Goal: Check status

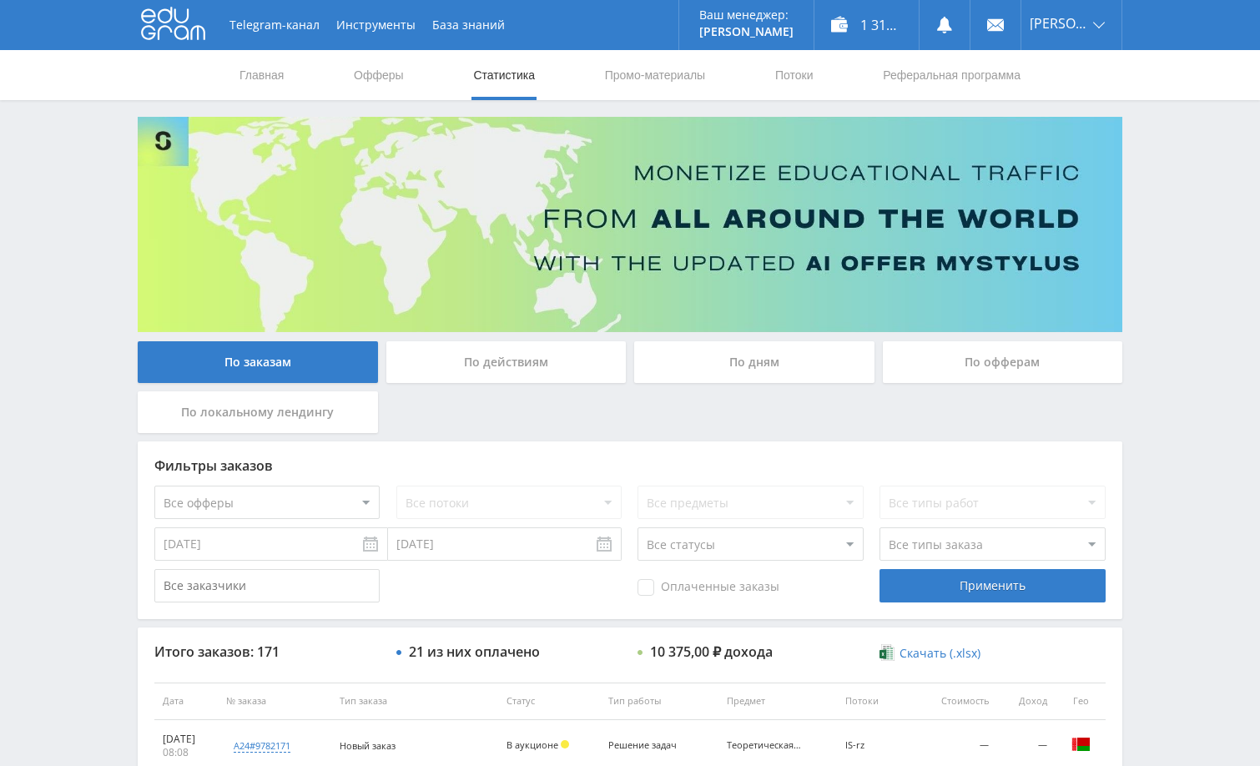
click at [1184, 179] on div "Telegram-канал Инструменты База знаний Ваш менеджер: [PERSON_NAME] Online @edug…" at bounding box center [630, 700] width 1260 height 1401
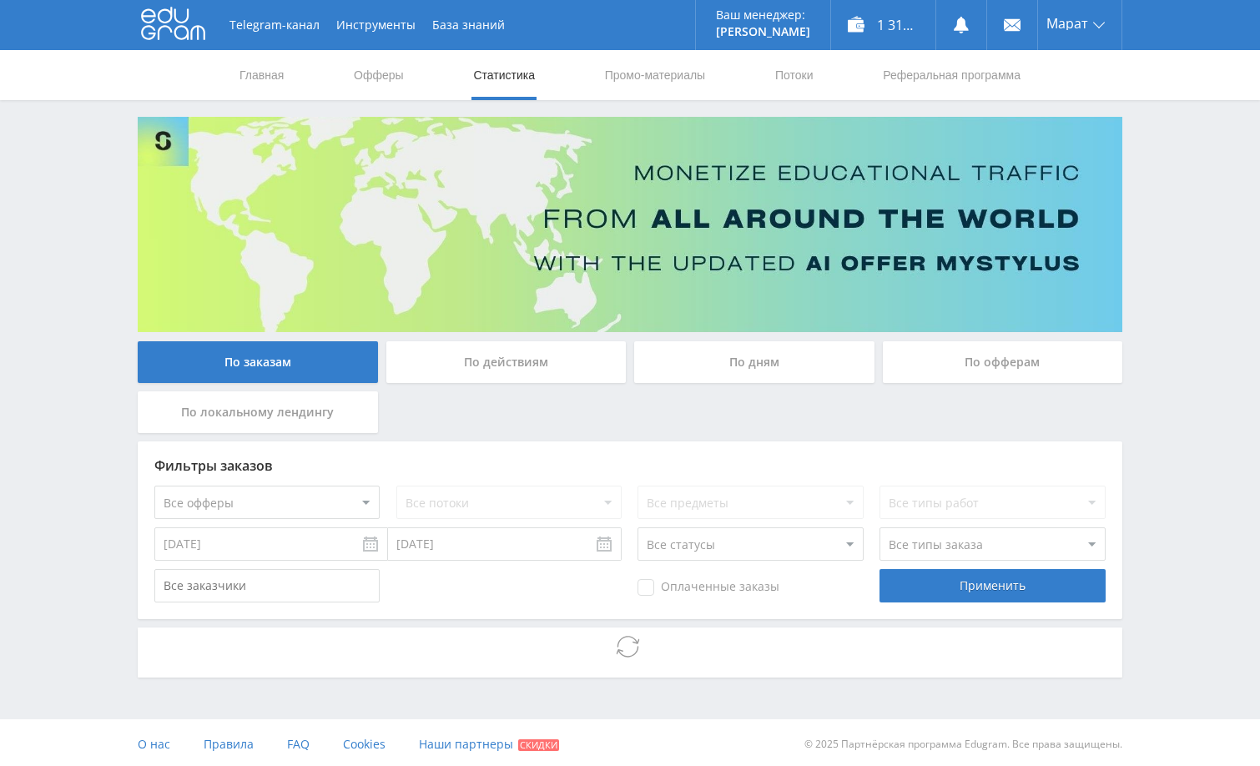
click at [1175, 320] on div "Telegram-канал Инструменты База знаний Ваш менеджер: [PERSON_NAME] Alex Online …" at bounding box center [630, 385] width 1260 height 770
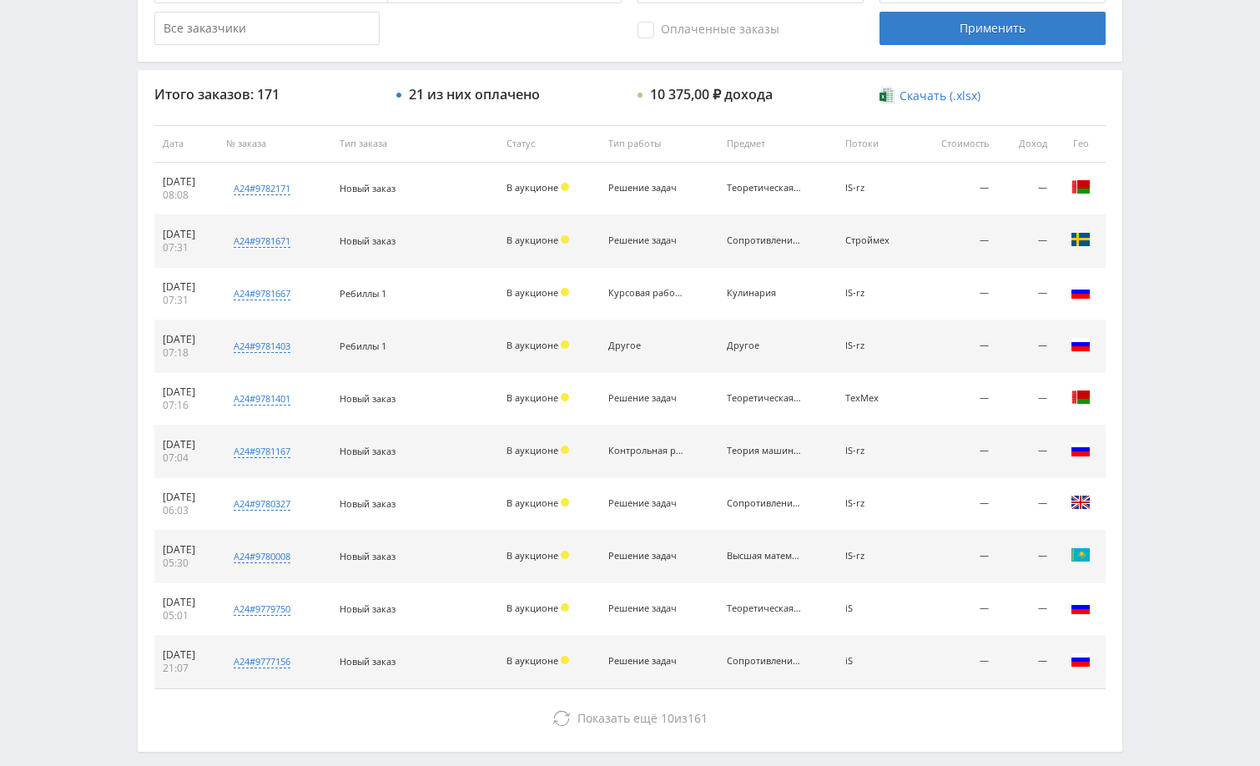
scroll to position [588, 0]
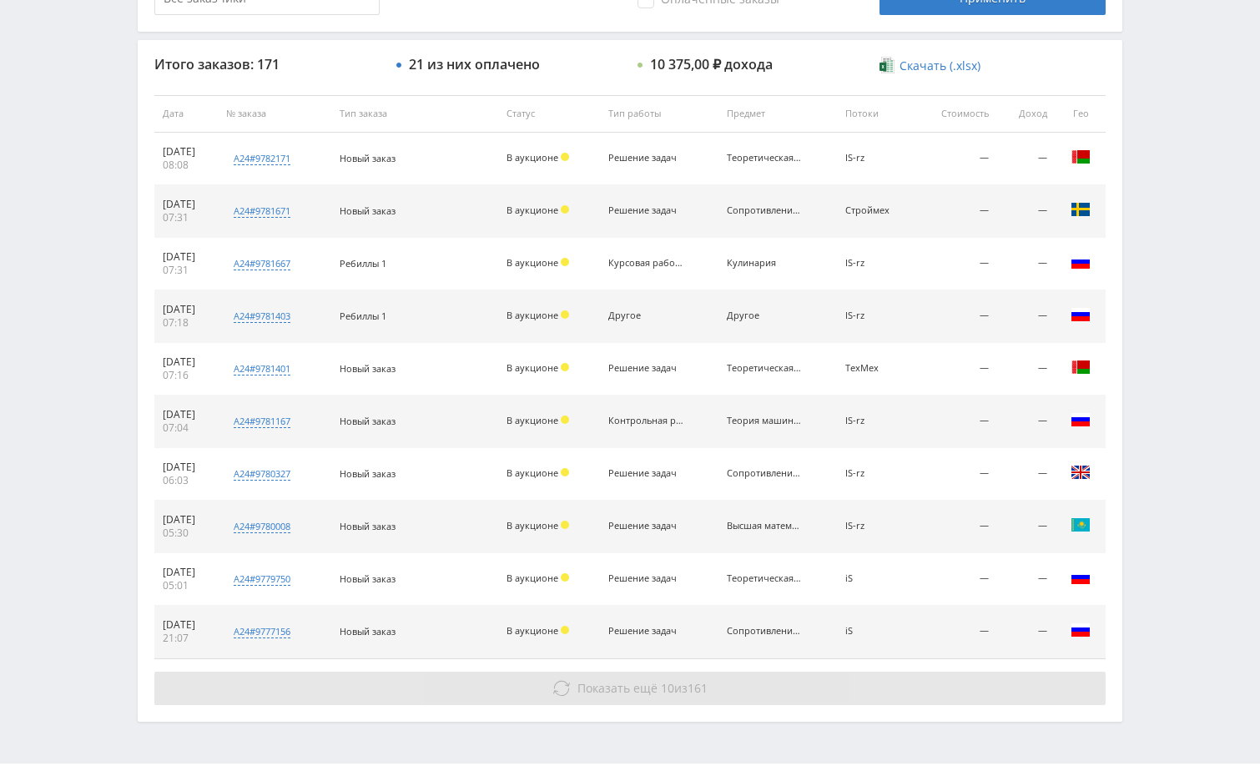
click at [956, 680] on button "Показать ещё 10 из 161" at bounding box center [630, 688] width 952 height 33
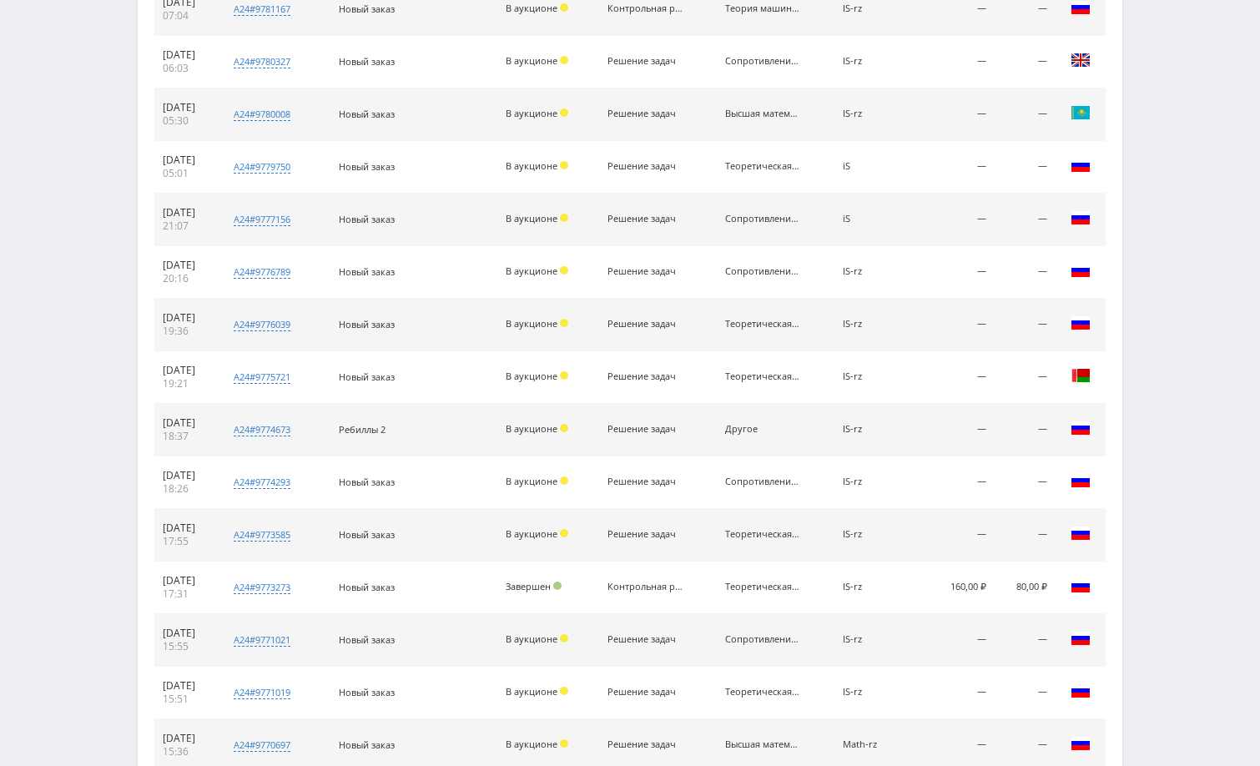
scroll to position [1161, 0]
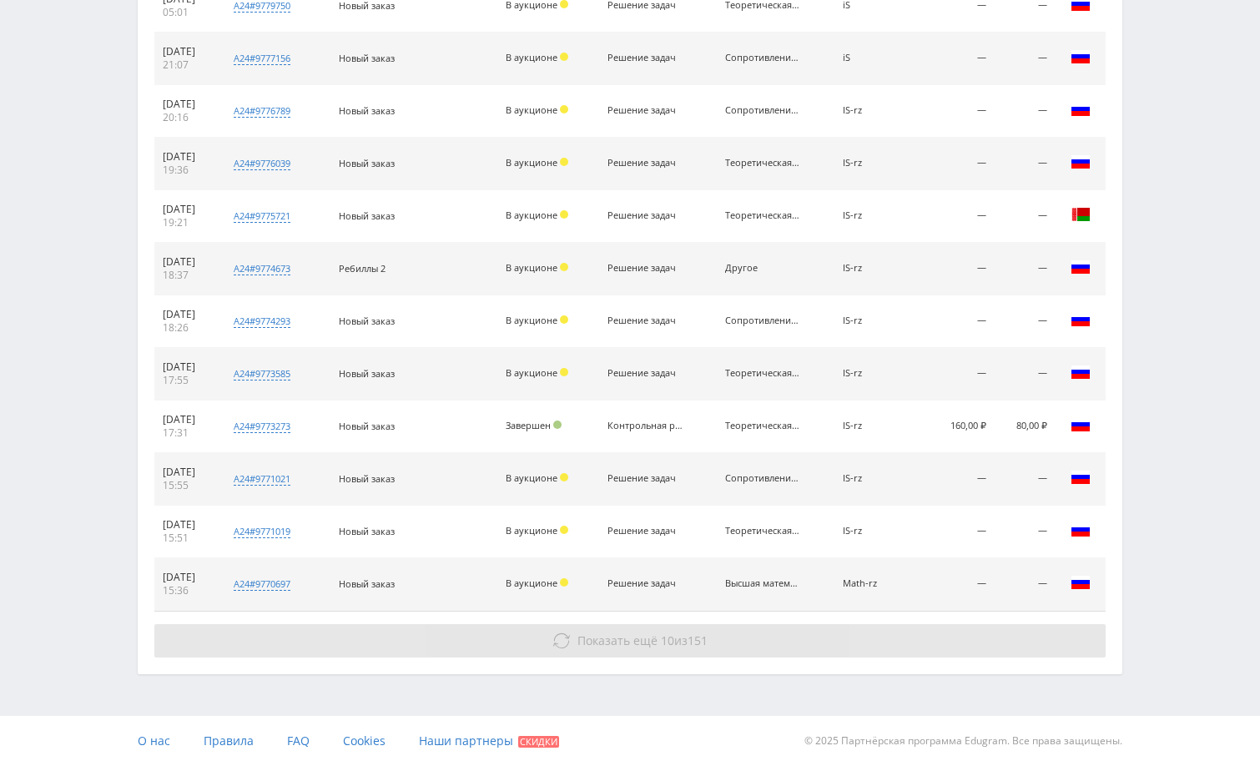
click at [1017, 630] on button "Показать ещё 10 из 151" at bounding box center [630, 640] width 952 height 33
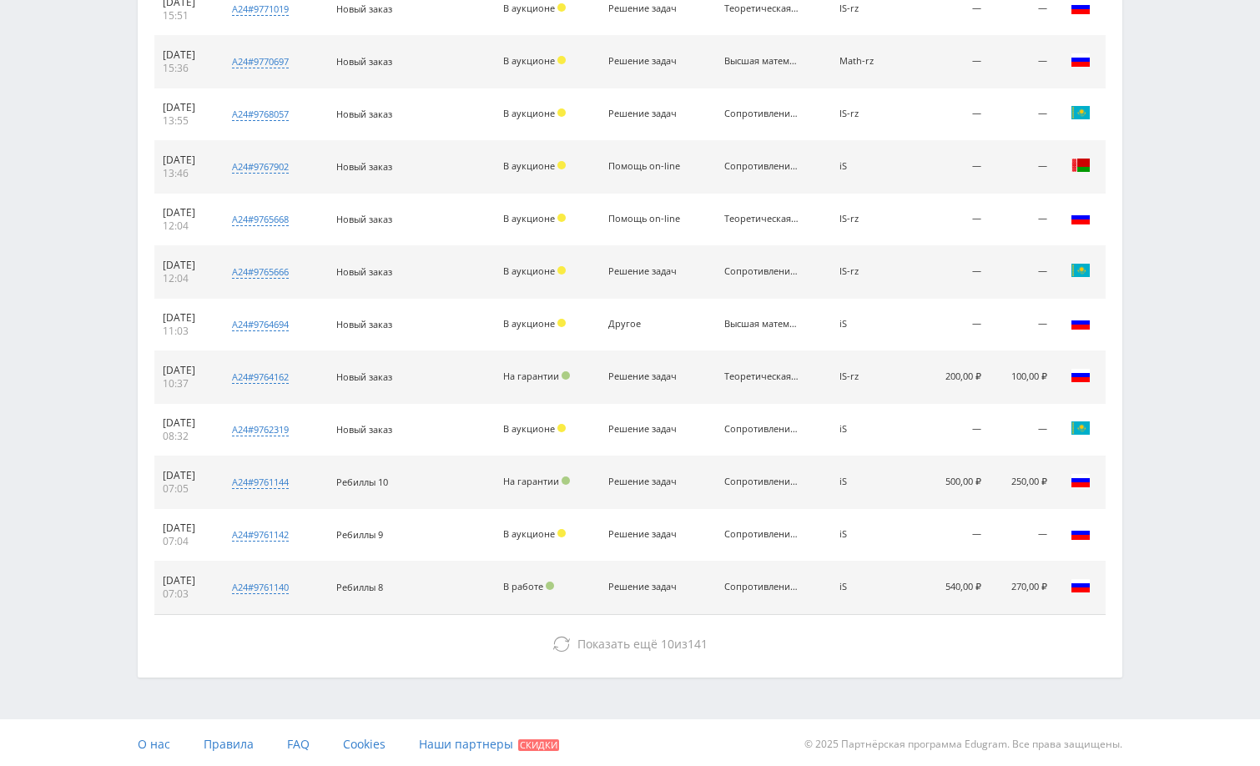
scroll to position [1687, 0]
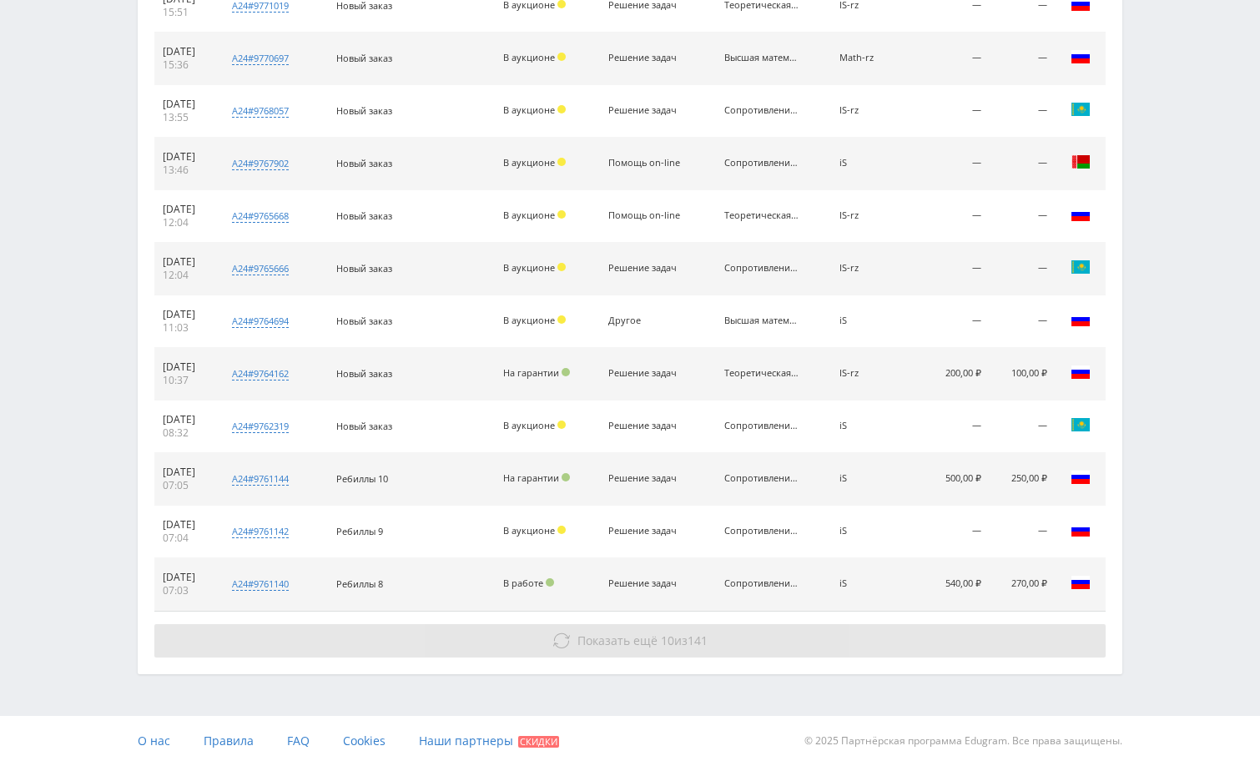
click at [1002, 635] on button "Показать ещё 10 из 141" at bounding box center [630, 640] width 952 height 33
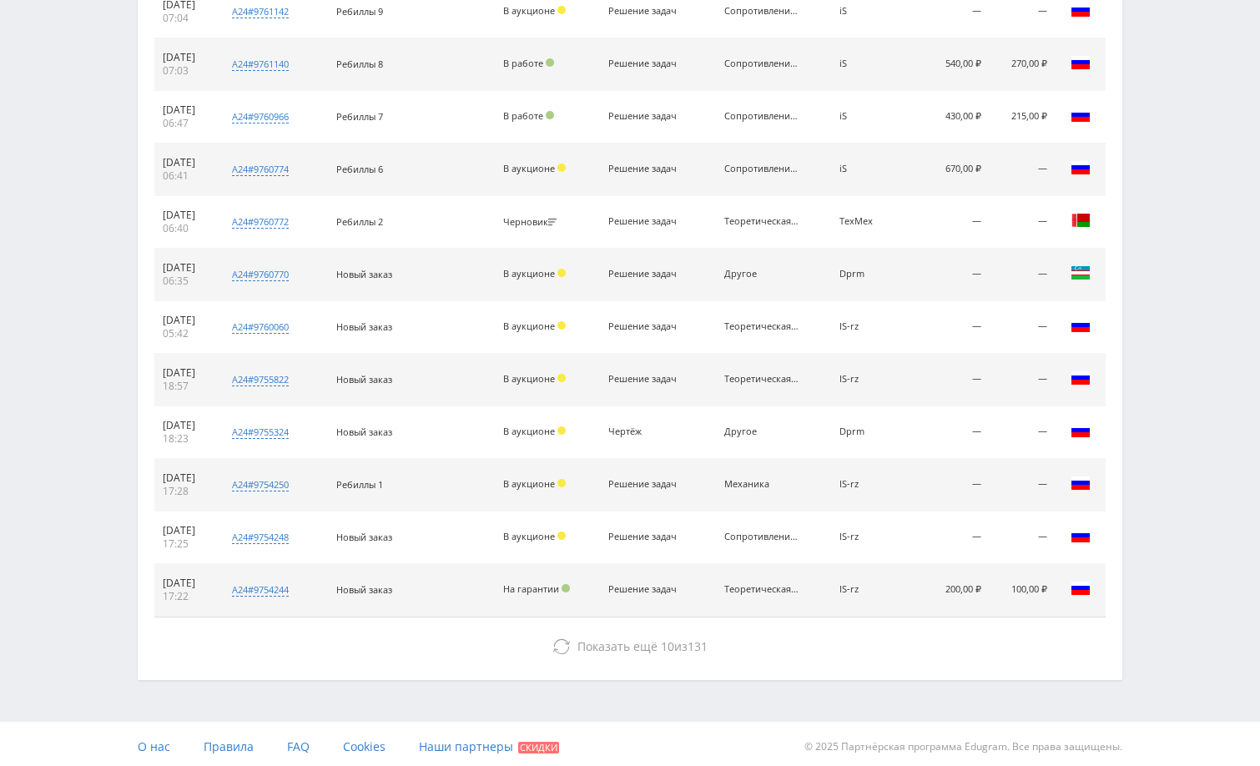
scroll to position [2213, 0]
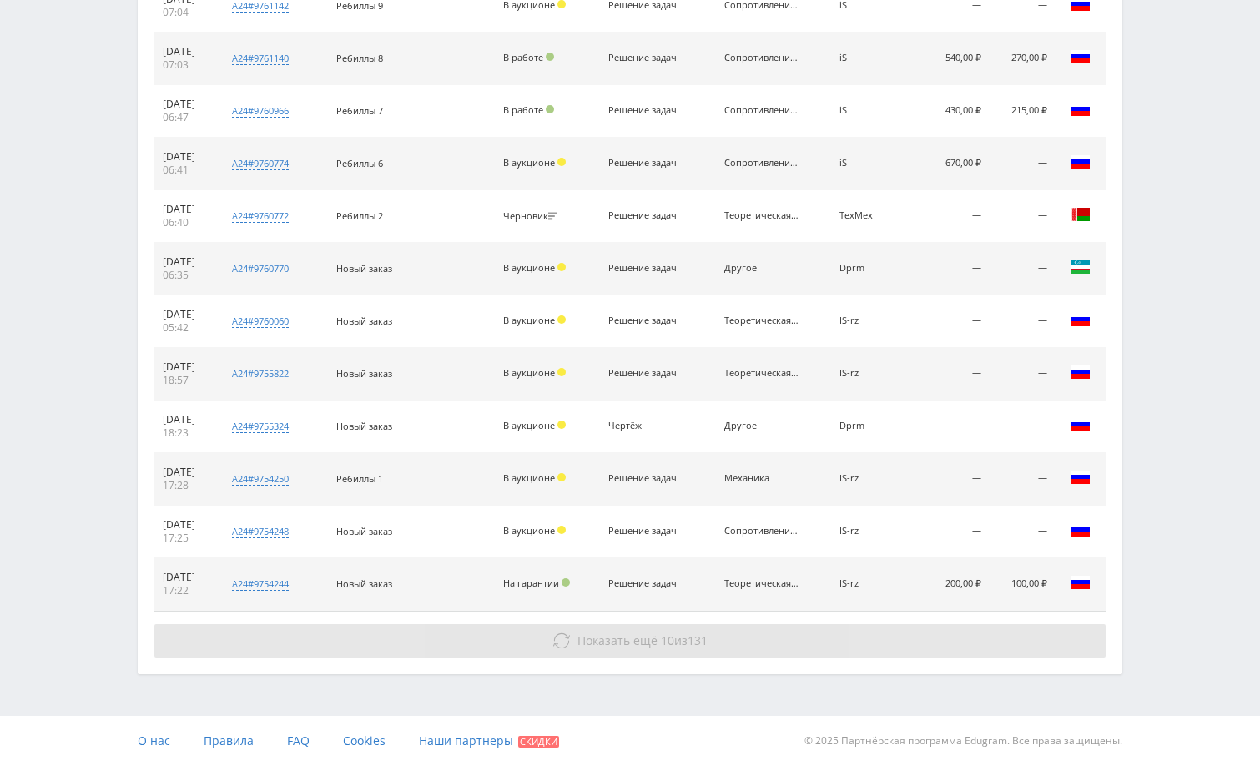
click at [1002, 638] on button "Показать ещё 10 из 131" at bounding box center [630, 640] width 952 height 33
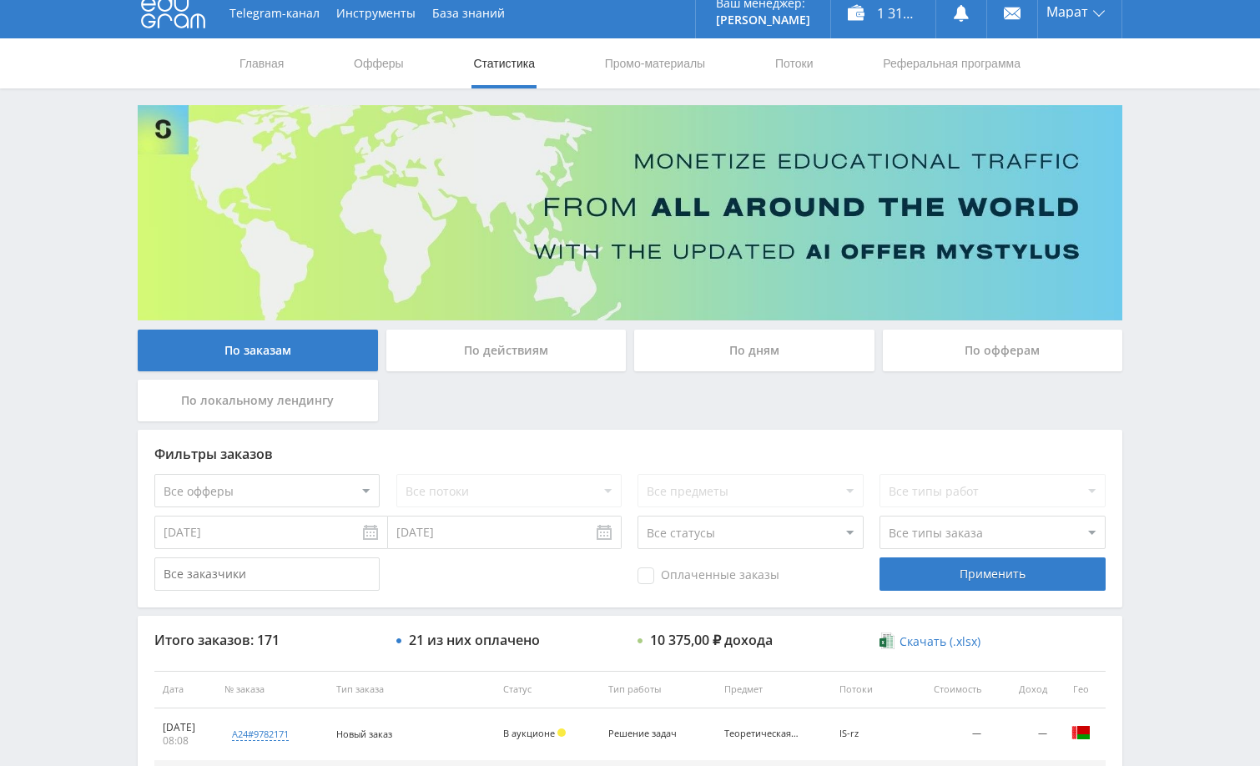
scroll to position [0, 0]
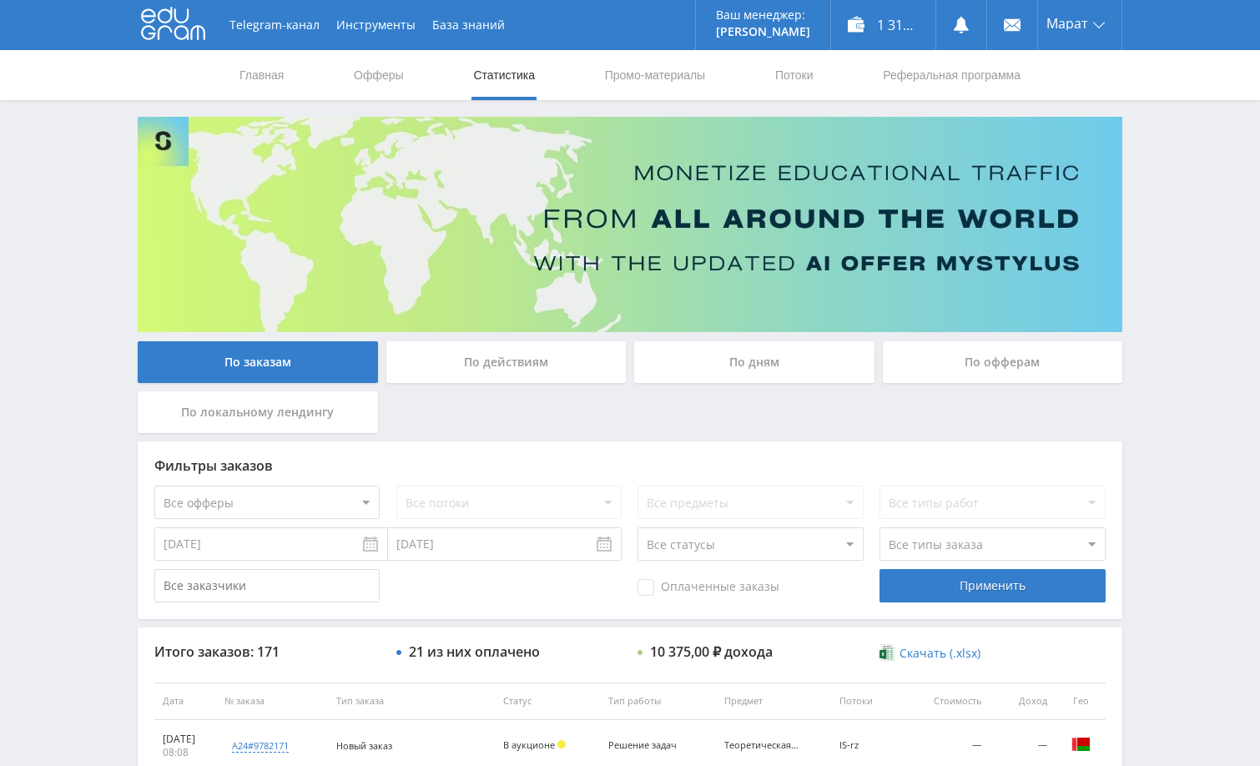
drag, startPoint x: 1234, startPoint y: 341, endPoint x: 1247, endPoint y: 315, distance: 29.9
click at [754, 365] on div "По дням" at bounding box center [754, 362] width 240 height 42
click at [0, 0] on input "По дням" at bounding box center [0, 0] width 0 height 0
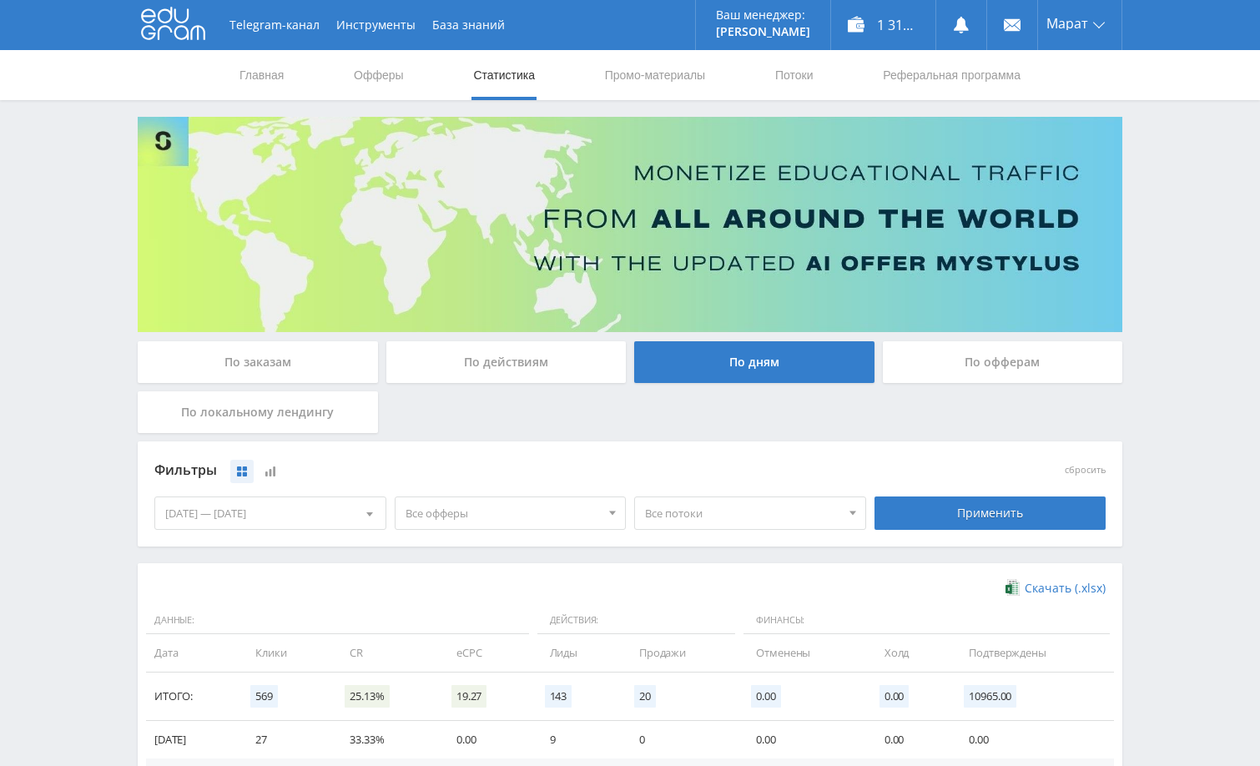
click at [1177, 432] on div "Telegram-канал Инструменты База знаний Ваш менеджер: [PERSON_NAME] Online @edug…" at bounding box center [630, 546] width 1260 height 1093
click at [1180, 432] on div "Telegram-канал Инструменты База знаний Ваш менеджер: [PERSON_NAME] Online @edug…" at bounding box center [630, 546] width 1260 height 1093
click at [1149, 179] on div "Telegram-канал Инструменты База знаний Ваш менеджер: [PERSON_NAME] Online @edug…" at bounding box center [630, 546] width 1260 height 1093
click at [279, 355] on div "По заказам" at bounding box center [258, 362] width 240 height 42
click at [293, 371] on div "По заказам" at bounding box center [258, 362] width 240 height 42
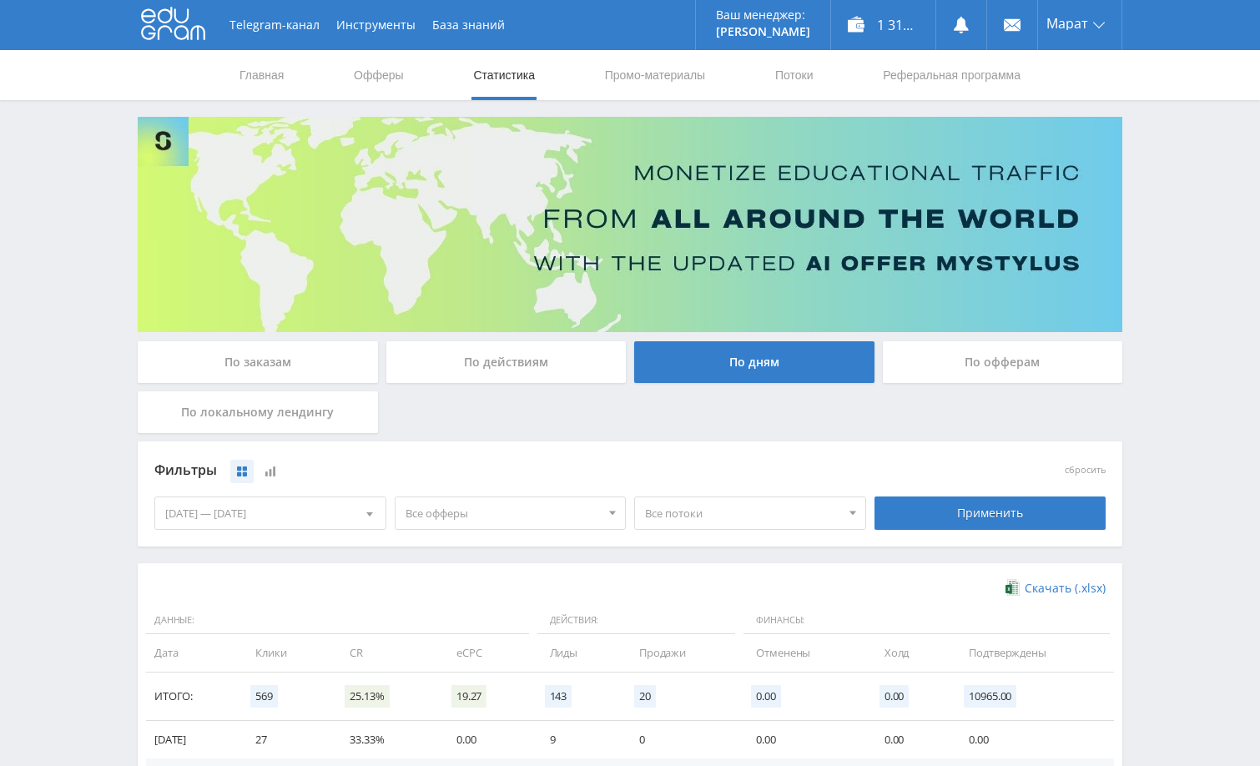
click at [0, 0] on input "По заказам" at bounding box center [0, 0] width 0 height 0
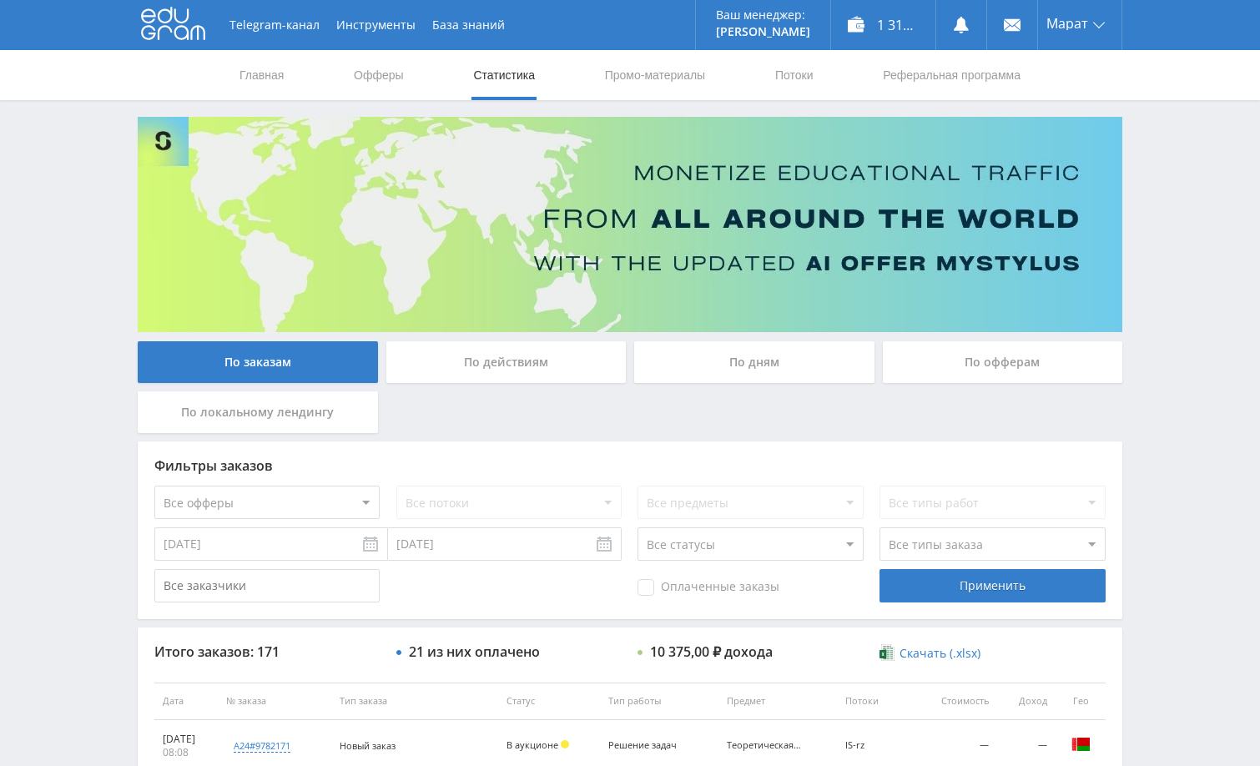
click at [1164, 415] on div "Telegram-канал Инструменты База знаний Ваш менеджер: [PERSON_NAME] Online @edug…" at bounding box center [630, 700] width 1260 height 1401
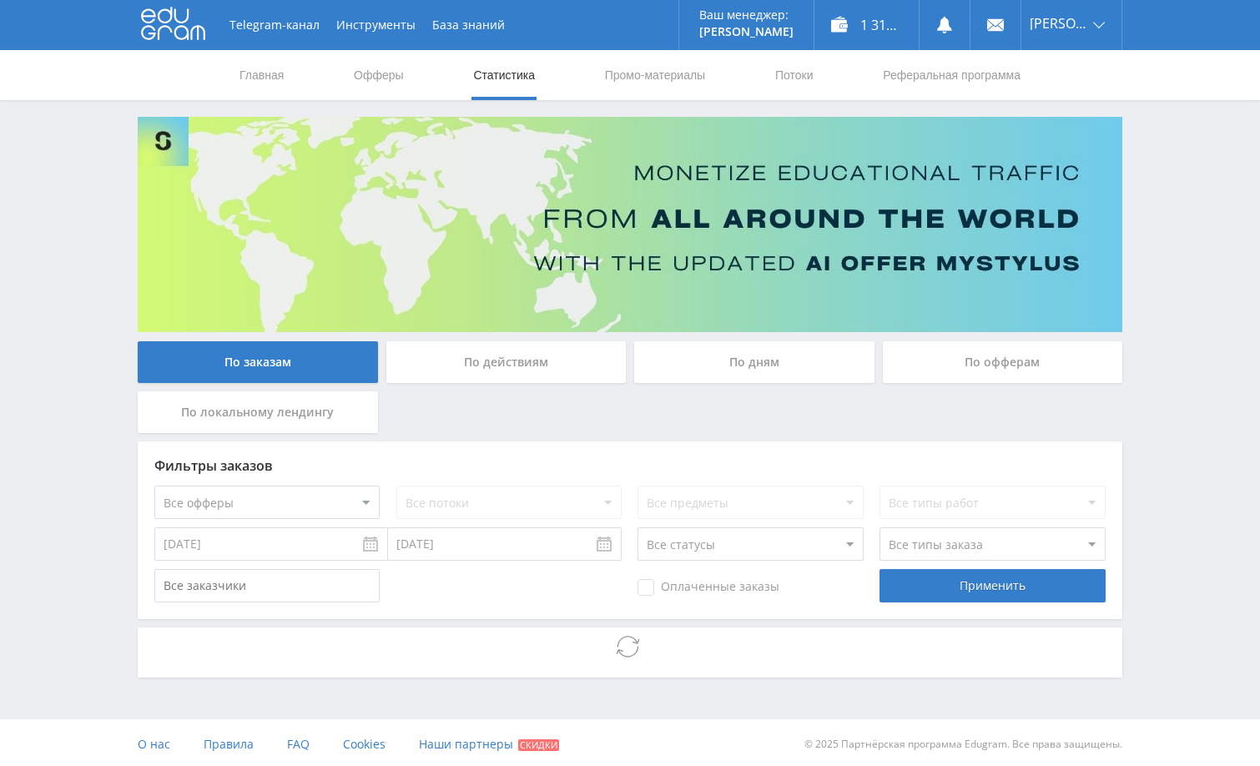
click at [1180, 370] on div "Telegram-канал Инструменты База знаний Ваш менеджер: [PERSON_NAME] Online @edug…" at bounding box center [630, 385] width 1260 height 770
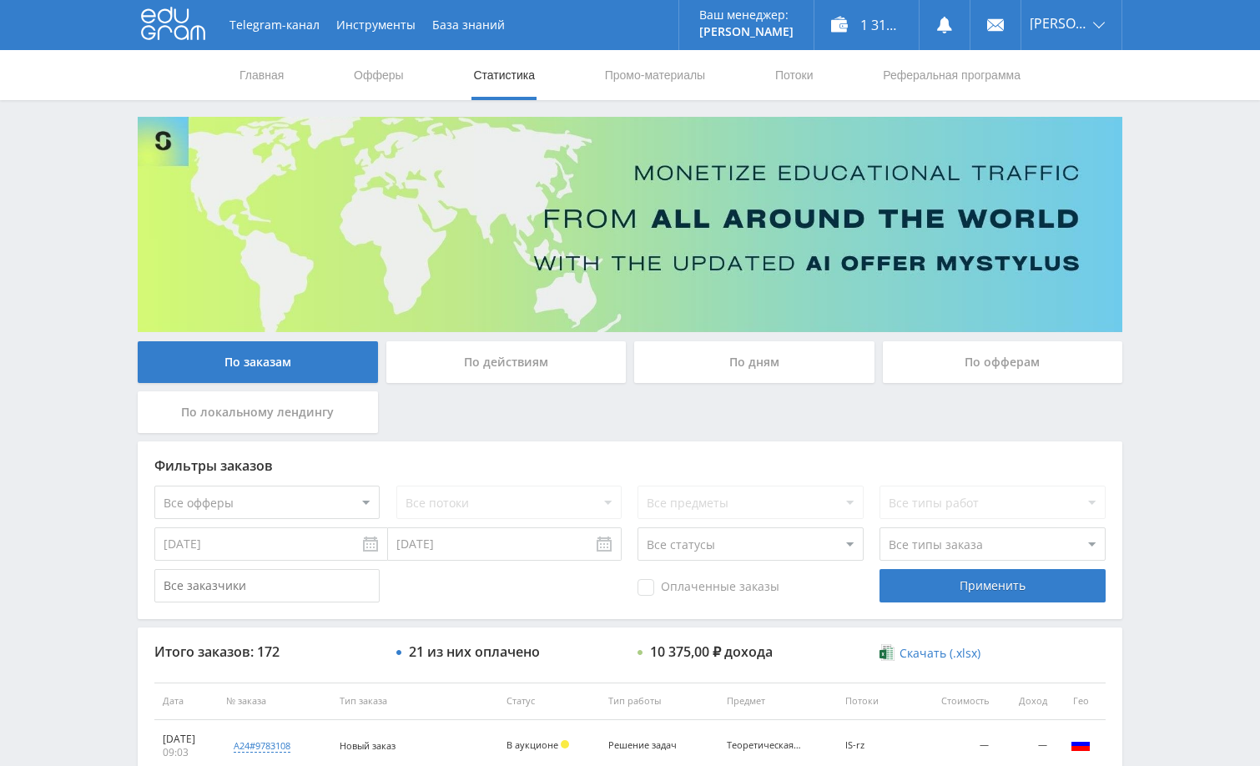
click at [1140, 260] on div "Telegram-канал Инструменты База знаний Ваш менеджер: [PERSON_NAME] Online @edug…" at bounding box center [630, 700] width 1260 height 1401
click at [1152, 361] on div "Telegram-канал Инструменты База знаний Ваш менеджер: [PERSON_NAME] Alex Online …" at bounding box center [630, 700] width 1260 height 1401
click at [1169, 291] on div "Telegram-канал Инструменты База знаний Ваш менеджер: [PERSON_NAME] Alex Online …" at bounding box center [630, 700] width 1260 height 1401
click at [1169, 169] on div "Telegram-канал Инструменты База знаний Ваш менеджер: [PERSON_NAME] Alex Online …" at bounding box center [630, 700] width 1260 height 1401
